Goal: Task Accomplishment & Management: Manage account settings

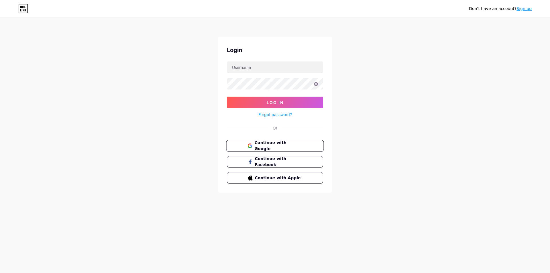
click at [274, 145] on span "Continue with Google" at bounding box center [278, 146] width 48 height 12
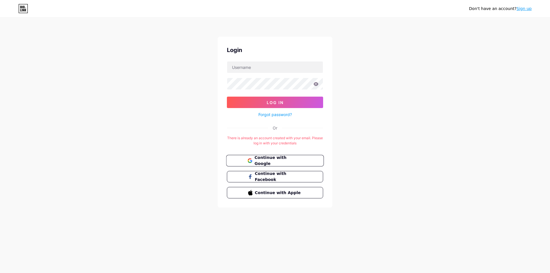
click at [274, 160] on span "Continue with Google" at bounding box center [278, 161] width 48 height 12
click at [274, 159] on span "Continue with Google" at bounding box center [278, 161] width 48 height 12
click at [250, 66] on input "text" at bounding box center [275, 67] width 96 height 11
